Goal: Find specific page/section: Find specific page/section

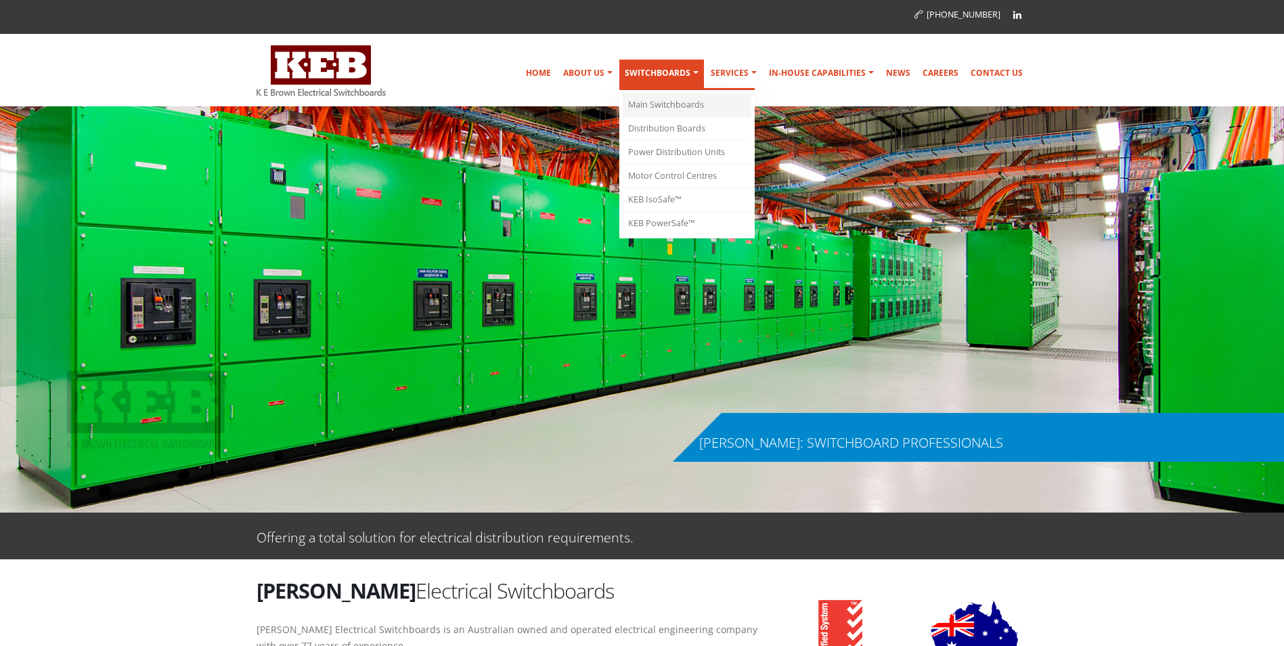
click at [669, 99] on link "Main Switchboards" at bounding box center [687, 105] width 129 height 24
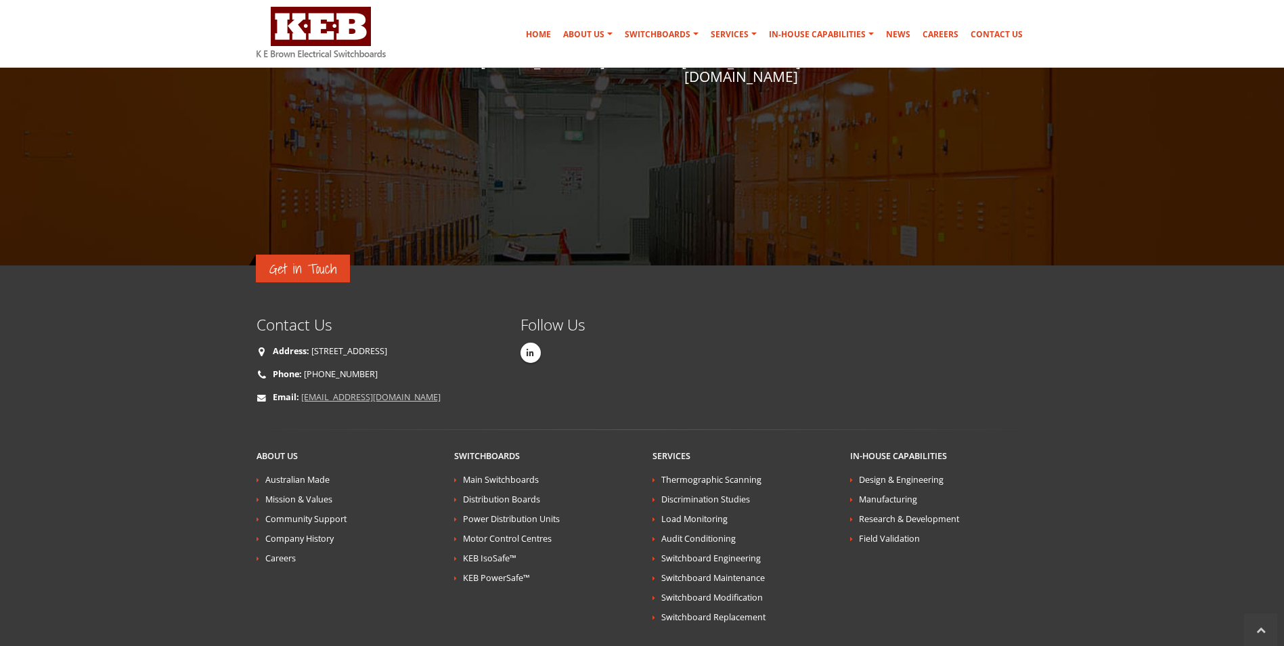
scroll to position [3065, 0]
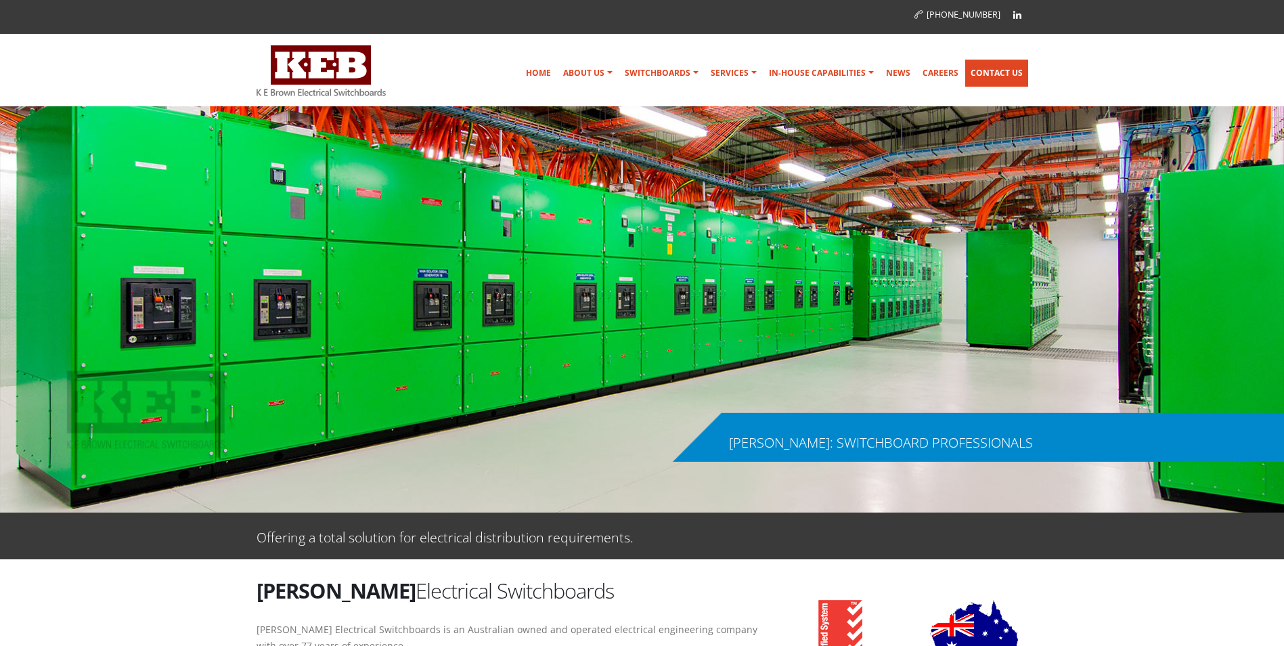
click at [1000, 70] on link "Contact Us" at bounding box center [996, 73] width 63 height 27
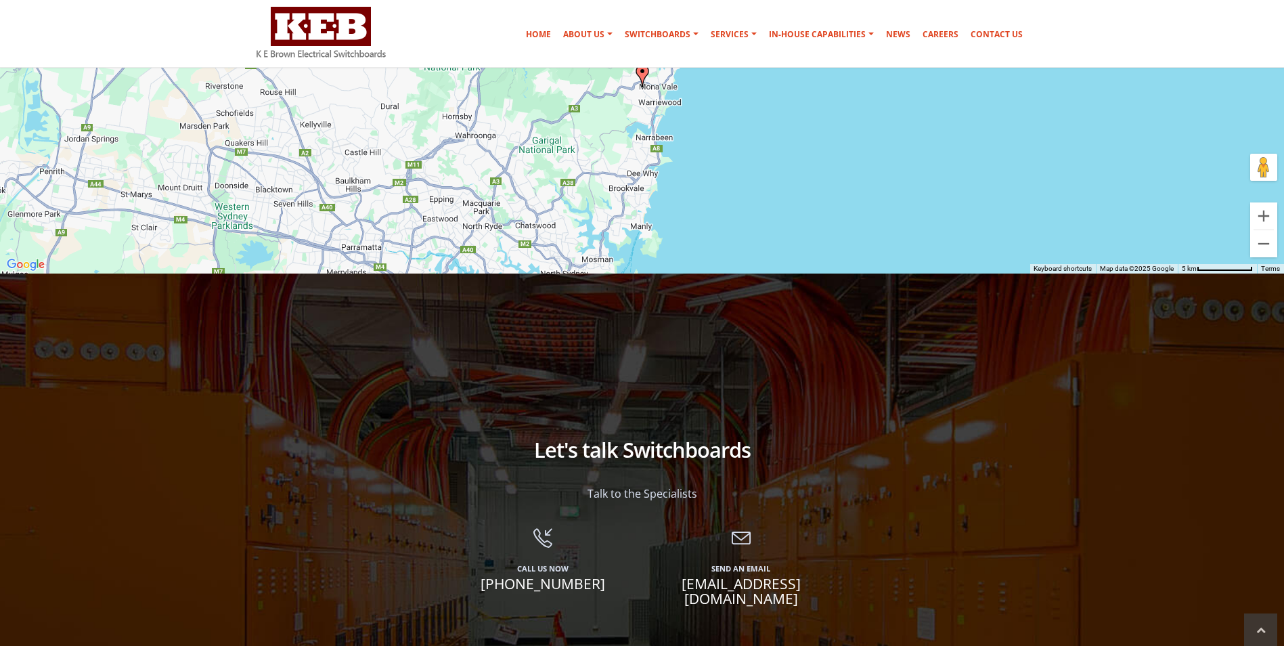
scroll to position [880, 0]
